Goal: Task Accomplishment & Management: Complete application form

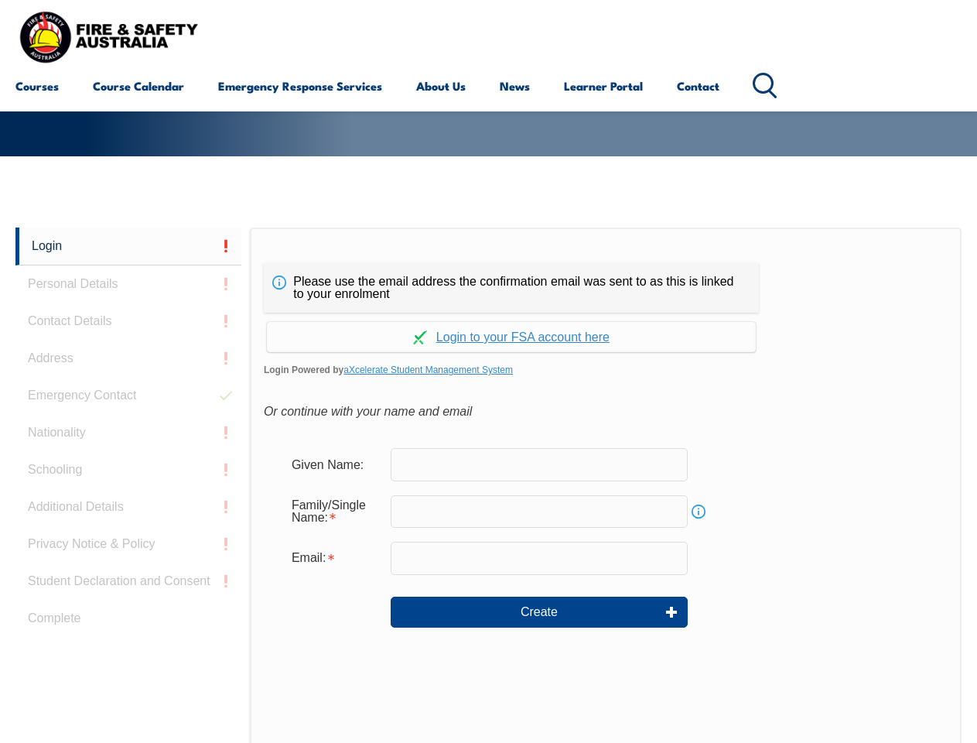
click at [488, 251] on div "Please use the email address the confirmation email was sent to as this is link…" at bounding box center [606, 551] width 712 height 649
click at [488, 485] on form "Given Name: Family/Single Name: Info Email: Create" at bounding box center [606, 549] width 684 height 232
click at [128, 246] on link "Login" at bounding box center [128, 246] width 226 height 38
click at [128, 284] on div "Login Personal Details Contact Details Address Emergency Contact Nationality Sc…" at bounding box center [132, 613] width 234 height 773
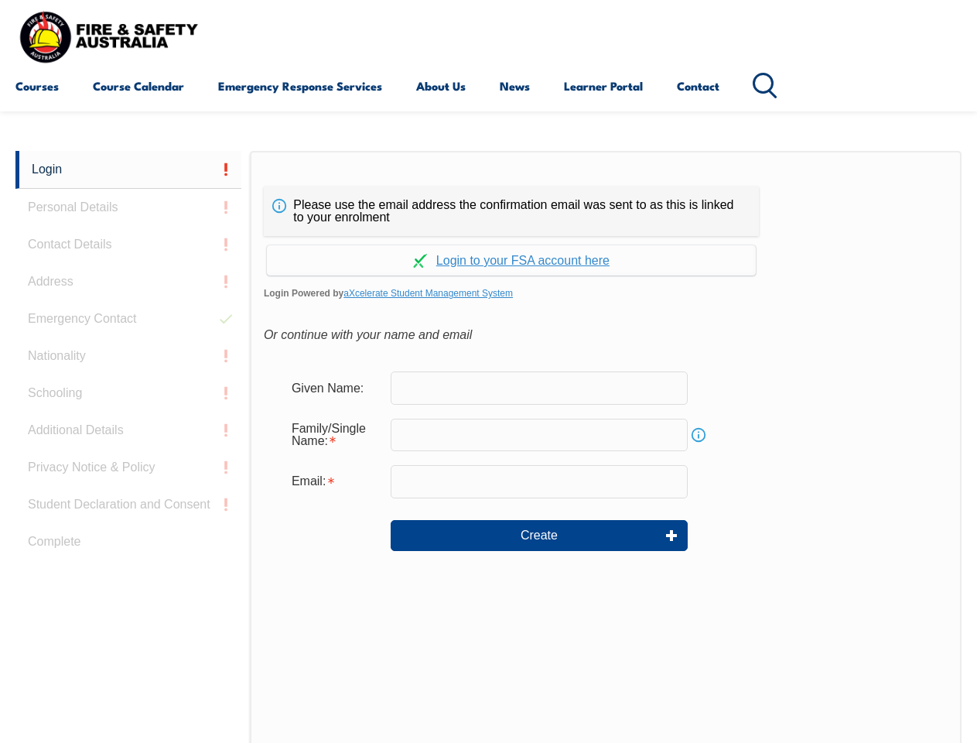
click at [128, 321] on div "Login Personal Details Contact Details Address Emergency Contact Nationality Sc…" at bounding box center [132, 537] width 234 height 773
click at [128, 358] on div "Login Personal Details Contact Details Address Emergency Contact Nationality Sc…" at bounding box center [132, 537] width 234 height 773
click at [128, 395] on div "Login Personal Details Contact Details Address Emergency Contact Nationality Sc…" at bounding box center [132, 537] width 234 height 773
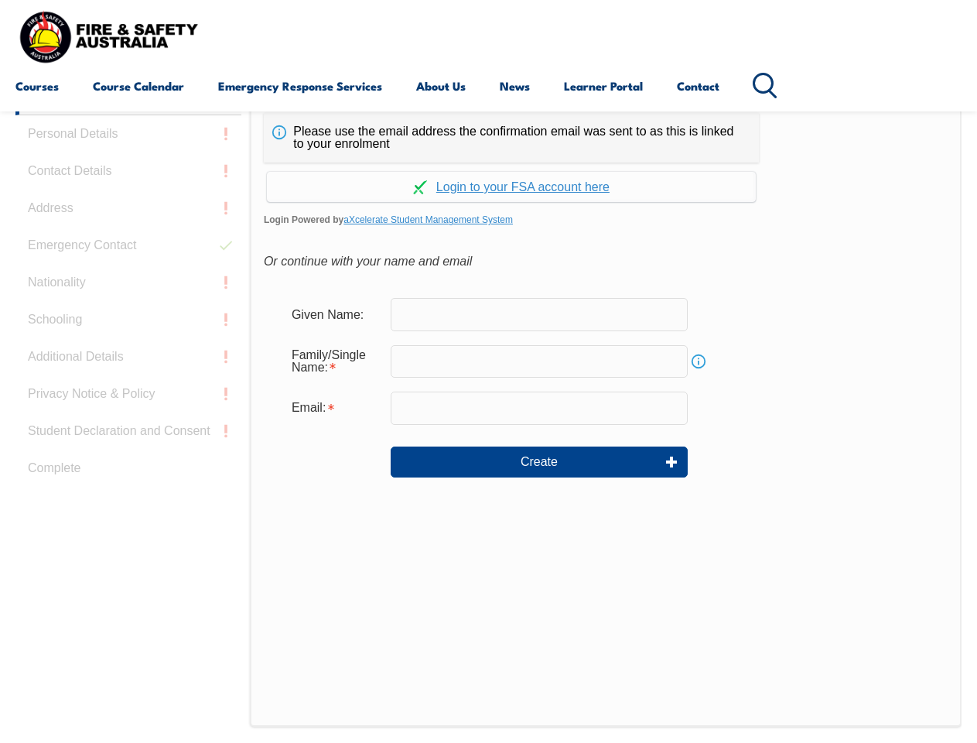
click at [128, 433] on div "Login Personal Details Contact Details Address Emergency Contact Nationality Sc…" at bounding box center [132, 463] width 234 height 773
click at [128, 470] on div "Login Personal Details Contact Details Address Emergency Contact Nationality Sc…" at bounding box center [132, 463] width 234 height 773
click at [128, 507] on div "Login Personal Details Contact Details Address Emergency Contact Nationality Sc…" at bounding box center [132, 463] width 234 height 773
